Goal: Task Accomplishment & Management: Complete application form

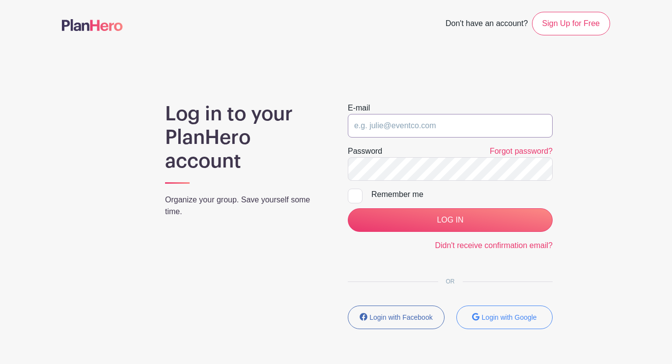
click at [448, 120] on input "email" at bounding box center [450, 126] width 205 height 24
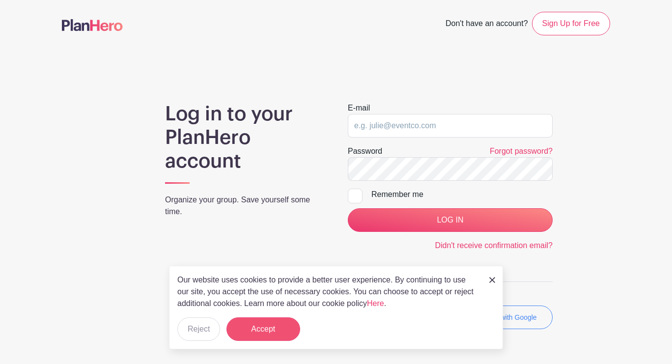
click at [279, 321] on button "Accept" at bounding box center [264, 329] width 74 height 24
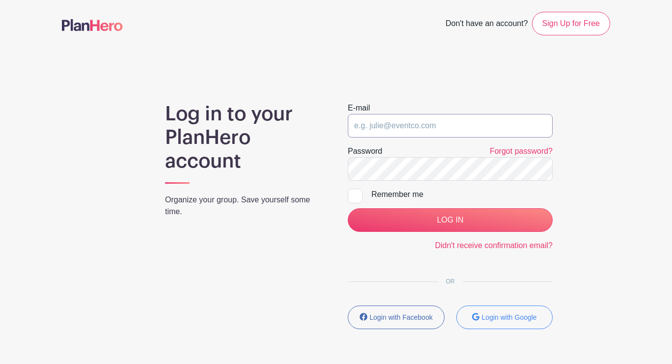
click at [433, 122] on input "email" at bounding box center [450, 126] width 205 height 24
type input "jparkertam@gmail.com"
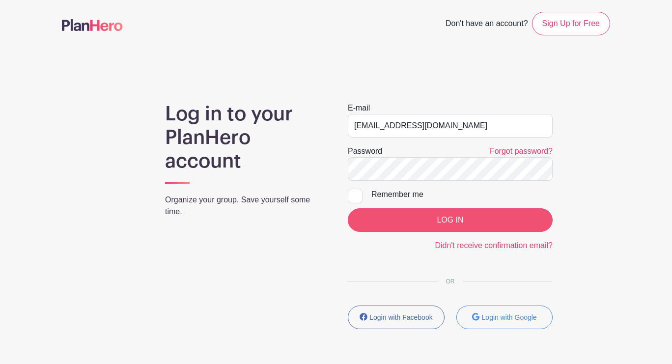
click at [440, 217] on input "LOG IN" at bounding box center [450, 220] width 205 height 24
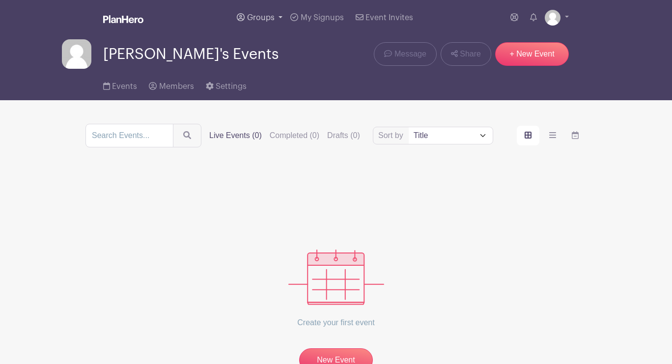
click at [278, 21] on link "Groups" at bounding box center [260, 17] width 54 height 35
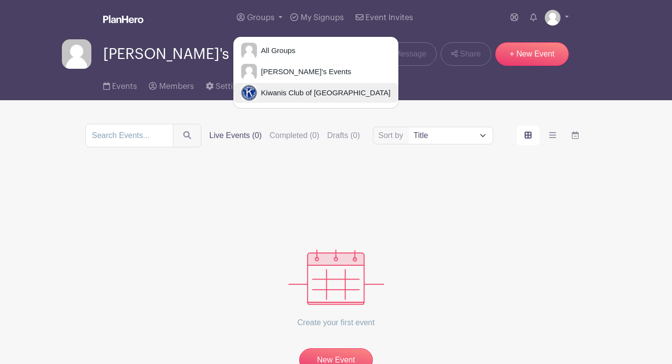
click at [277, 92] on span "Kiwanis Club of [GEOGRAPHIC_DATA]" at bounding box center [324, 92] width 134 height 11
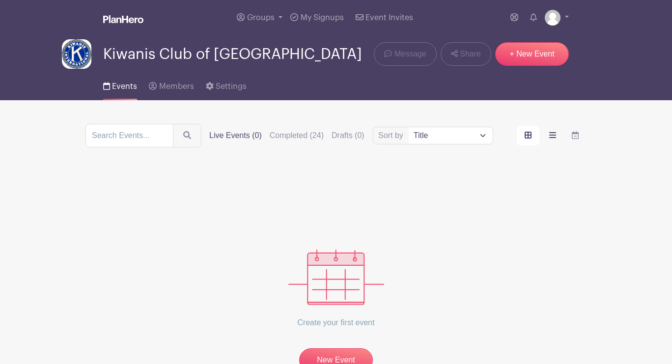
click at [549, 139] on icon "order and view" at bounding box center [552, 135] width 7 height 8
click at [0, 0] on input "order and view" at bounding box center [0, 0] width 0 height 0
click at [572, 139] on icon "order and view" at bounding box center [575, 135] width 7 height 8
click at [0, 0] on input "order and view" at bounding box center [0, 0] width 0 height 0
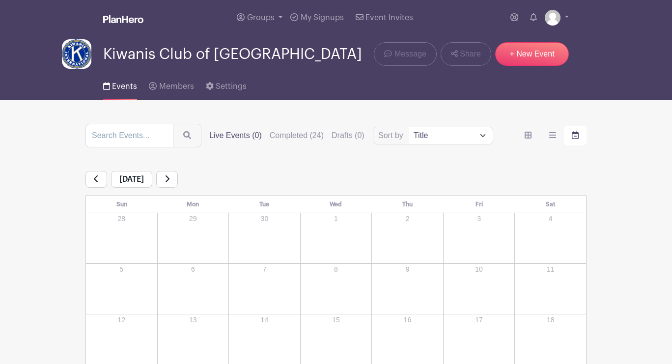
scroll to position [0, 0]
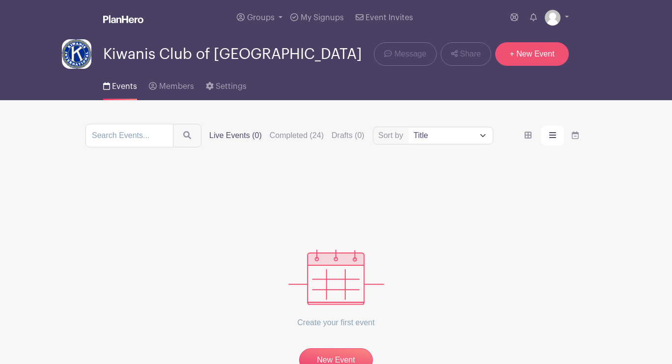
click at [540, 54] on link "+ New Event" at bounding box center [532, 54] width 74 height 24
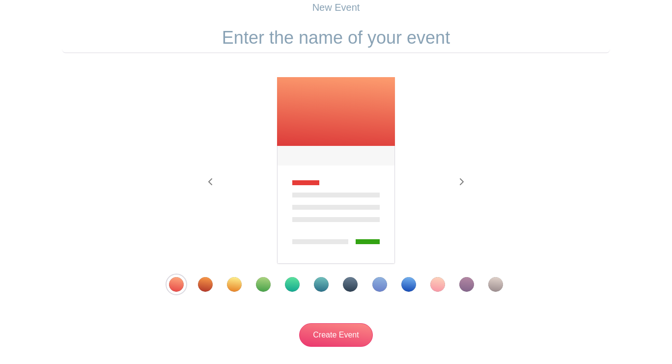
scroll to position [82, 0]
click at [312, 106] on img at bounding box center [336, 171] width 120 height 189
click at [327, 332] on input "Create Event" at bounding box center [336, 336] width 74 height 24
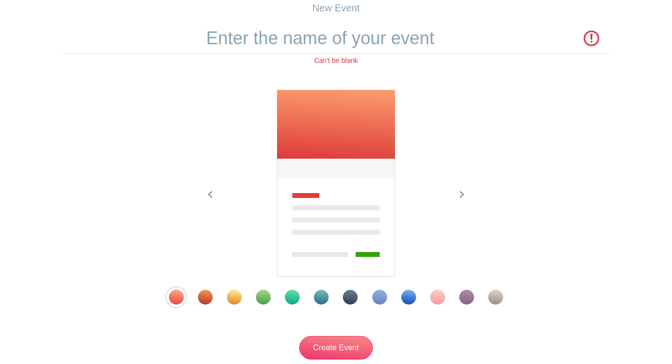
scroll to position [0, 0]
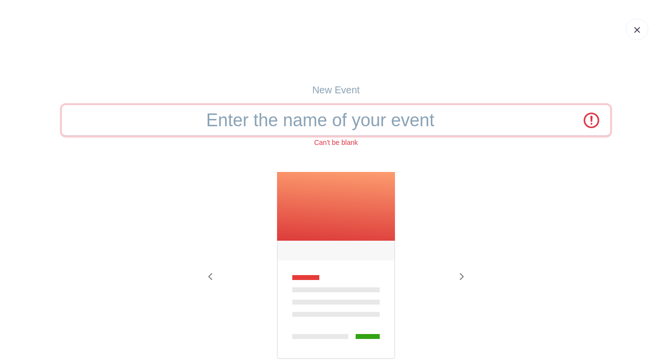
click at [346, 108] on input "text" at bounding box center [336, 120] width 548 height 30
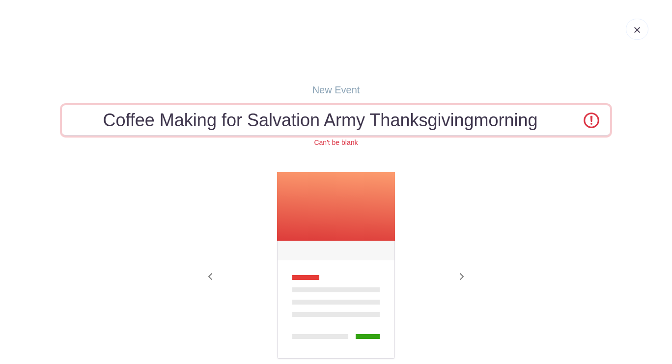
click at [477, 120] on input "Coffee Making for Salvation Army Thanksgivingmorning" at bounding box center [336, 120] width 548 height 30
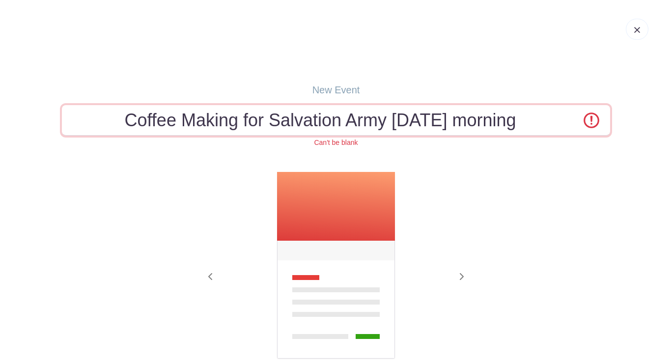
type input "Coffee Making for Salvation Army [DATE] morning"
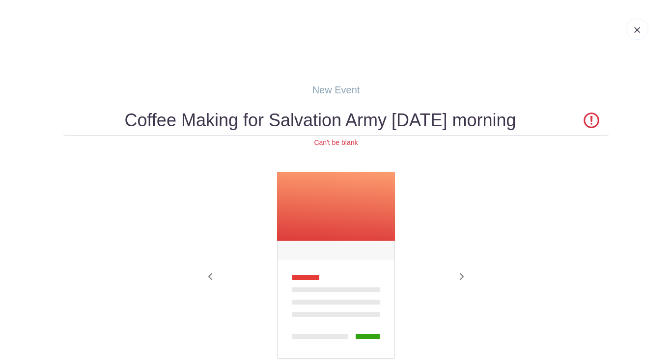
click at [311, 277] on img at bounding box center [336, 265] width 120 height 189
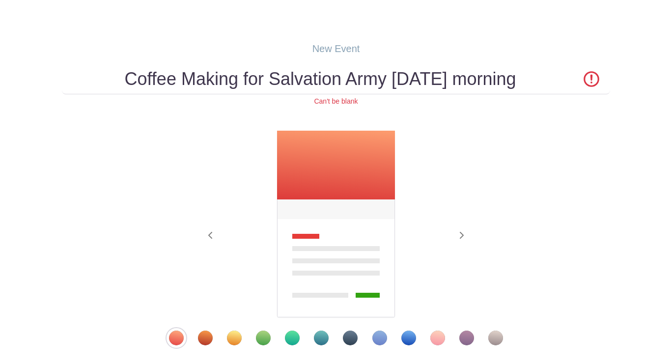
scroll to position [44, 0]
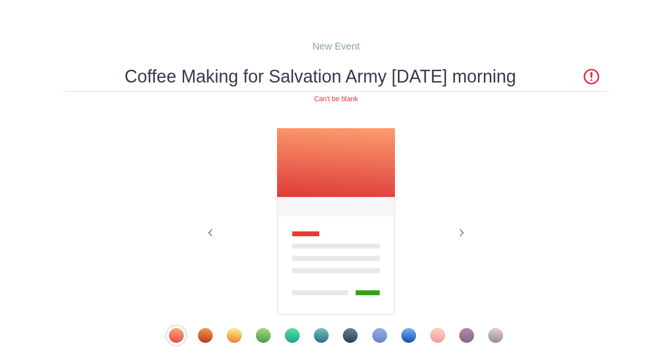
click at [331, 141] on img at bounding box center [336, 222] width 120 height 189
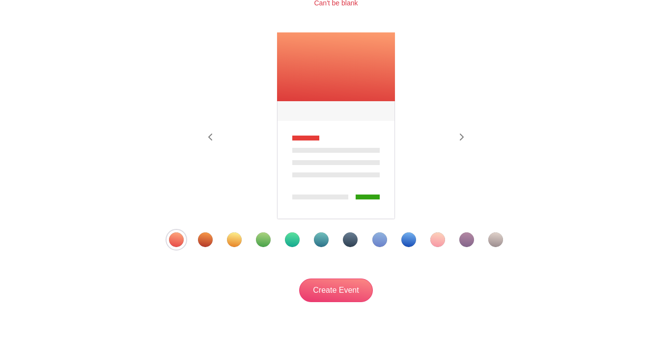
scroll to position [136, 0]
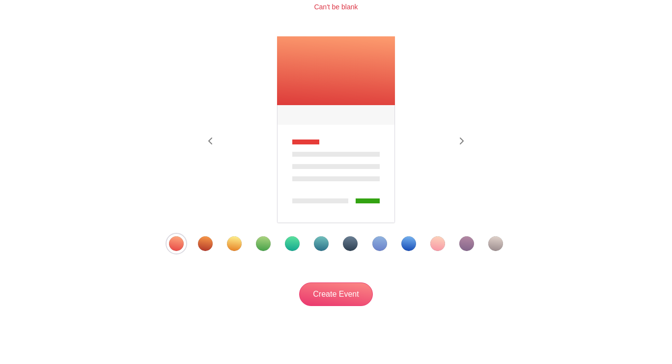
click at [314, 68] on img at bounding box center [336, 130] width 120 height 189
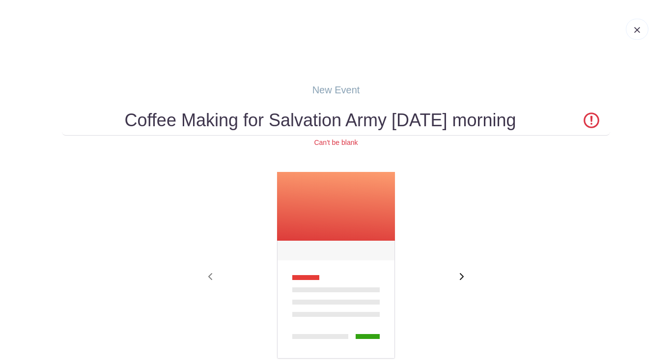
scroll to position [0, 0]
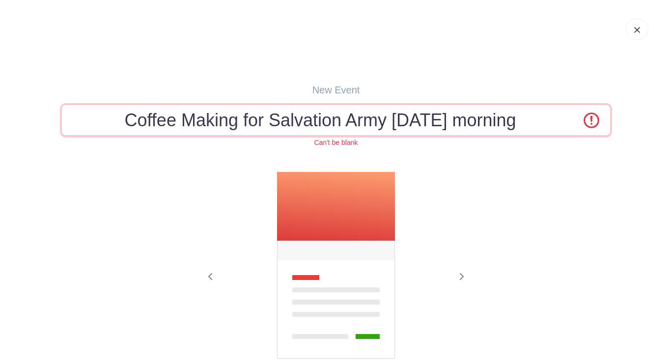
click at [594, 117] on input "Coffee Making for Salvation Army [DATE] morning" at bounding box center [336, 120] width 548 height 30
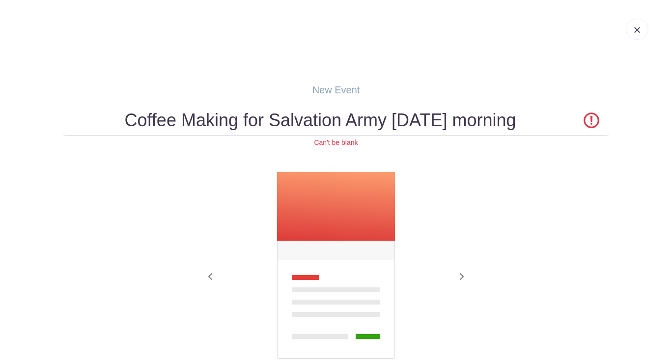
click at [527, 178] on div "Previous Next" at bounding box center [336, 278] width 548 height 215
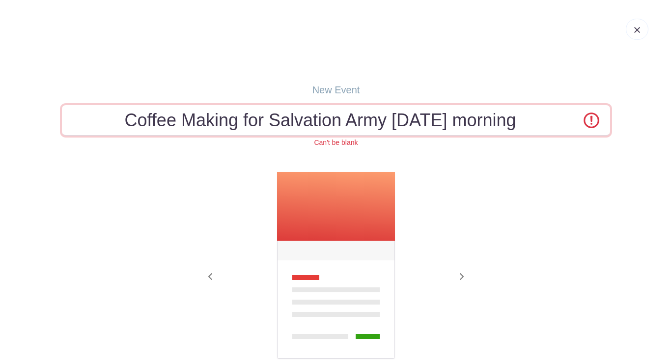
click at [547, 117] on input "Coffee Making for Salvation Army [DATE] morning" at bounding box center [336, 120] width 548 height 30
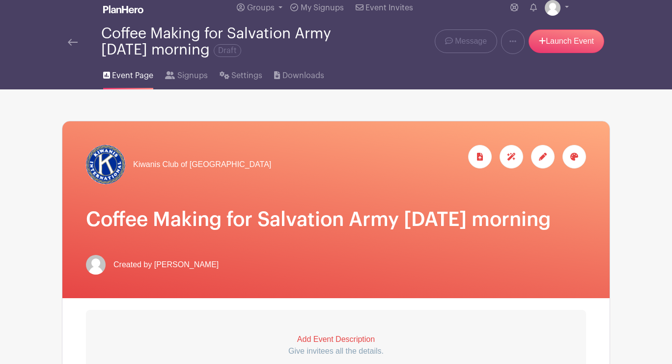
scroll to position [36, 0]
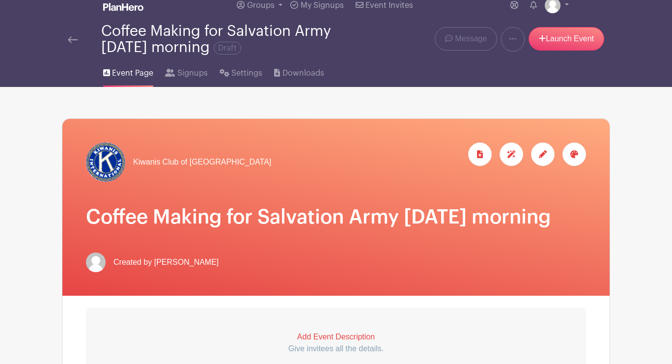
click at [406, 215] on h1 "Coffee Making for Salvation Army [DATE] morning" at bounding box center [336, 217] width 500 height 24
